Goal: Transaction & Acquisition: Purchase product/service

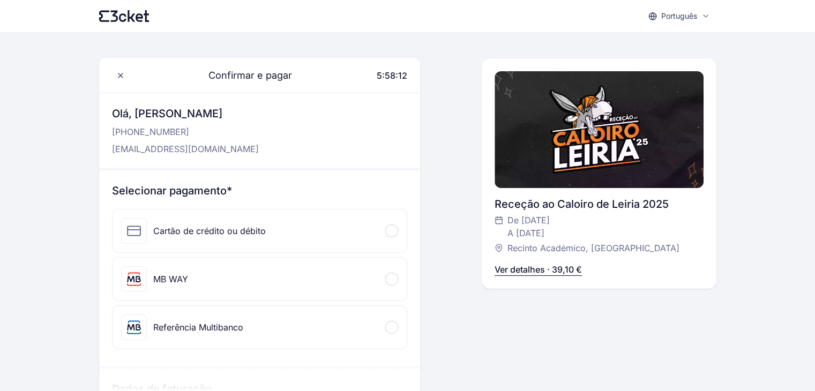
click at [435, 169] on div "Confirmar e pagar 5:58:12 Olá, [PERSON_NAME] [PHONE_NUMBER] [EMAIL_ADDRESS][DOM…" at bounding box center [407, 292] width 617 height 469
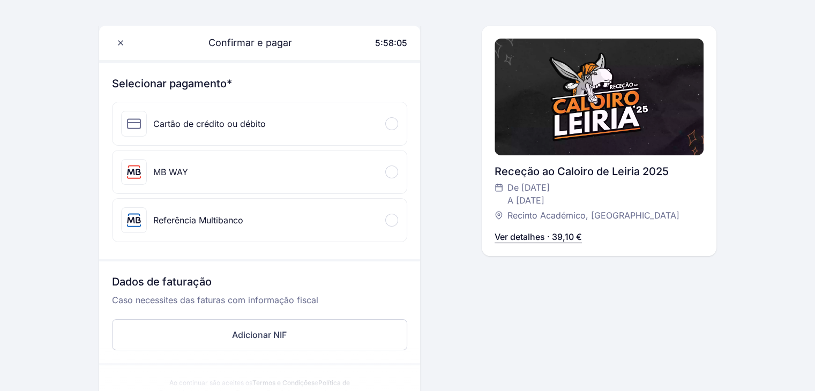
scroll to position [107, 0]
click at [164, 178] on div "MB WAY" at bounding box center [170, 172] width 35 height 13
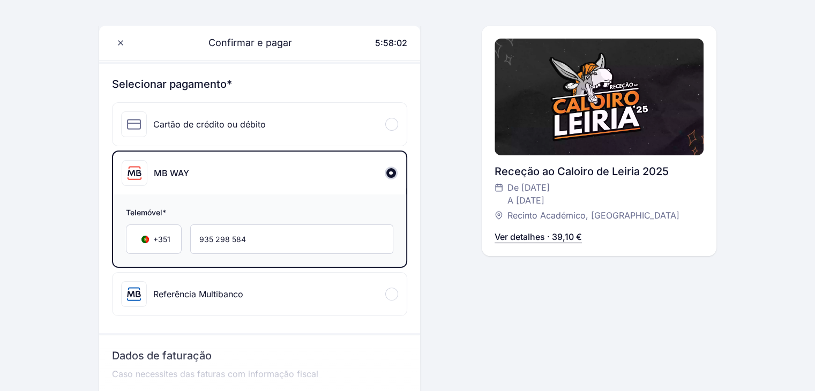
click at [437, 282] on div "Confirmar e pagar 5:58:02 Olá, [PERSON_NAME] [PHONE_NUMBER] [EMAIL_ADDRESS][DOM…" at bounding box center [407, 223] width 617 height 542
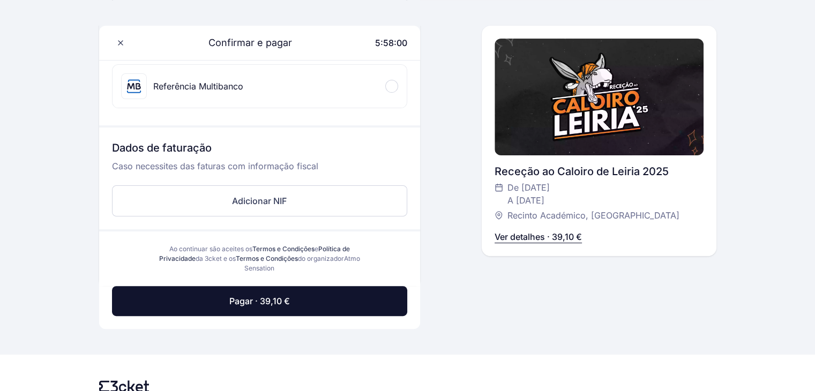
scroll to position [321, 0]
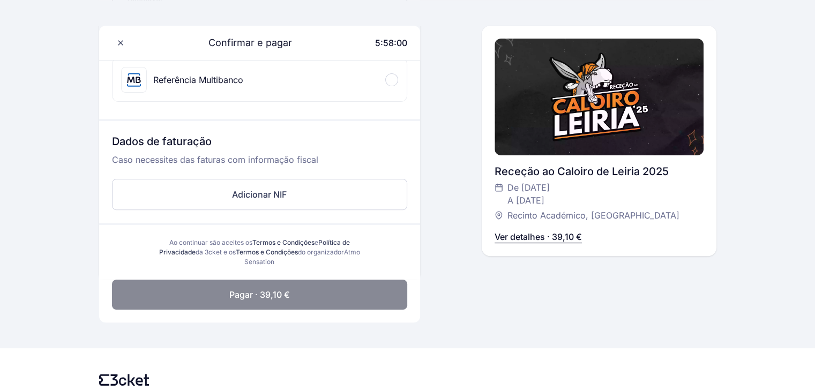
click at [358, 289] on button "Pagar · 39,10 €" at bounding box center [259, 295] width 295 height 30
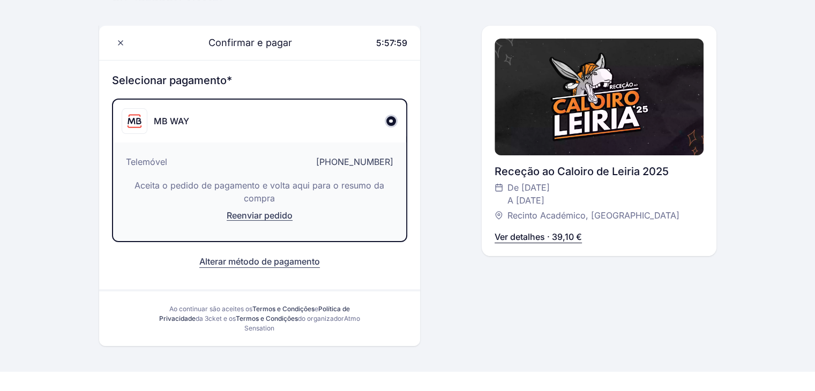
scroll to position [110, 0]
click at [432, 147] on div "Confirmar e pagar 5:57:44 Olá, [PERSON_NAME] [PHONE_NUMBER] [EMAIL_ADDRESS][DOM…" at bounding box center [407, 148] width 617 height 398
click at [346, 184] on p "Aceita o pedido de pagamento e volta aqui para o resumo da compra" at bounding box center [259, 192] width 267 height 26
click at [438, 175] on div "Confirmar e pagar 5:57:39 Olá, [PERSON_NAME] [PHONE_NUMBER] [EMAIL_ADDRESS][DOM…" at bounding box center [407, 148] width 617 height 398
click at [448, 127] on div "Confirmar e pagar 5:57:33 Olá, [PERSON_NAME] [PHONE_NUMBER] [EMAIL_ADDRESS][DOM…" at bounding box center [407, 148] width 617 height 398
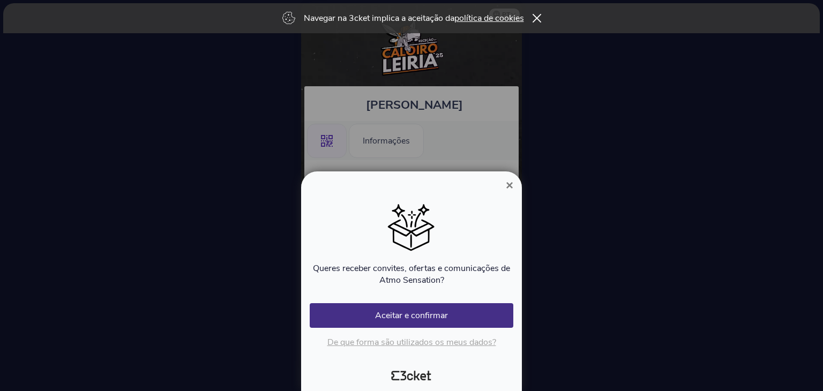
click at [506, 192] on span "×" at bounding box center [509, 185] width 7 height 14
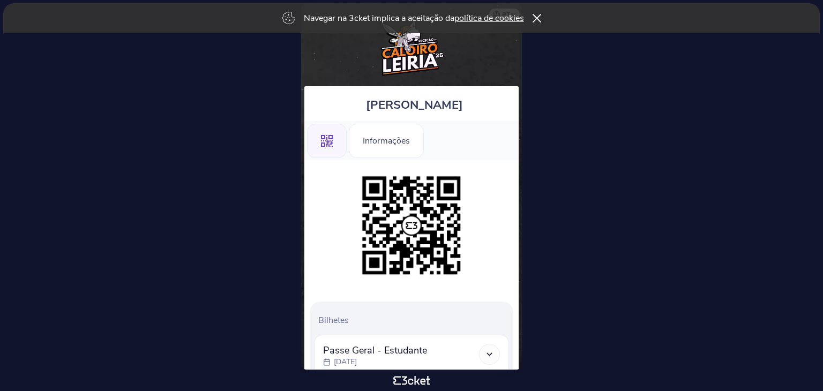
click at [322, 145] on icon ".st0{fill-rule:evenodd;clip-rule:evenodd;}" at bounding box center [327, 141] width 12 height 12
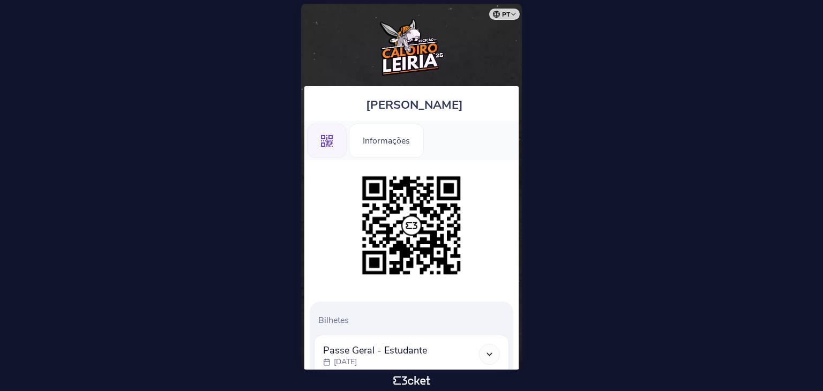
click at [345, 208] on div at bounding box center [412, 225] width 204 height 109
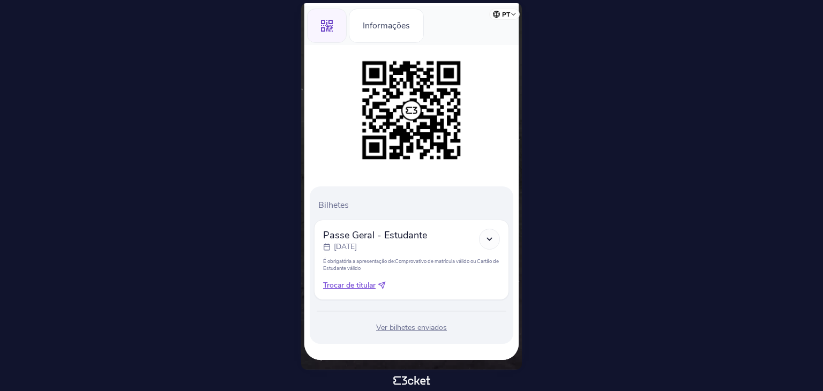
scroll to position [116, 0]
